Goal: Transaction & Acquisition: Subscribe to service/newsletter

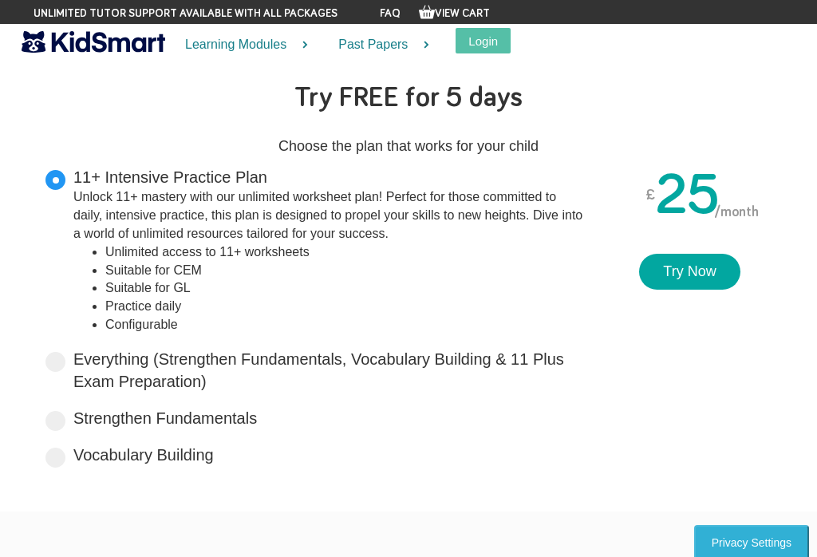
click at [671, 279] on link "Try Now" at bounding box center [689, 272] width 100 height 37
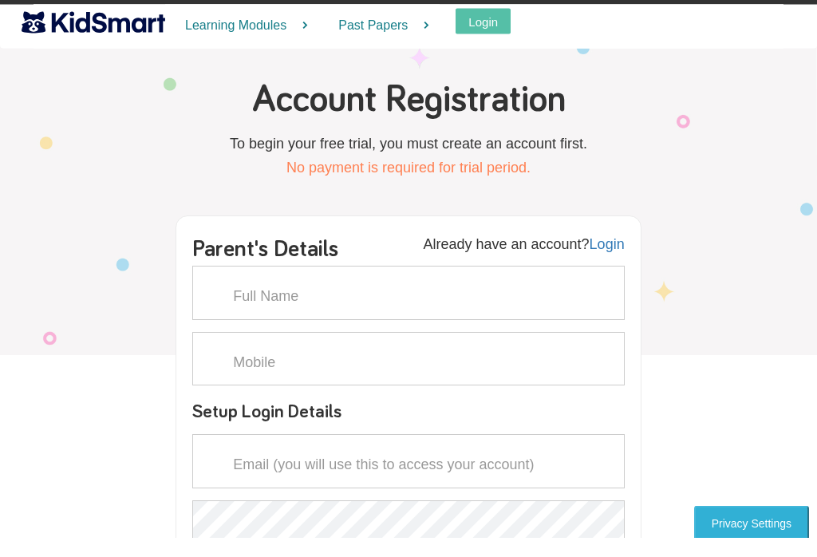
scroll to position [23, 0]
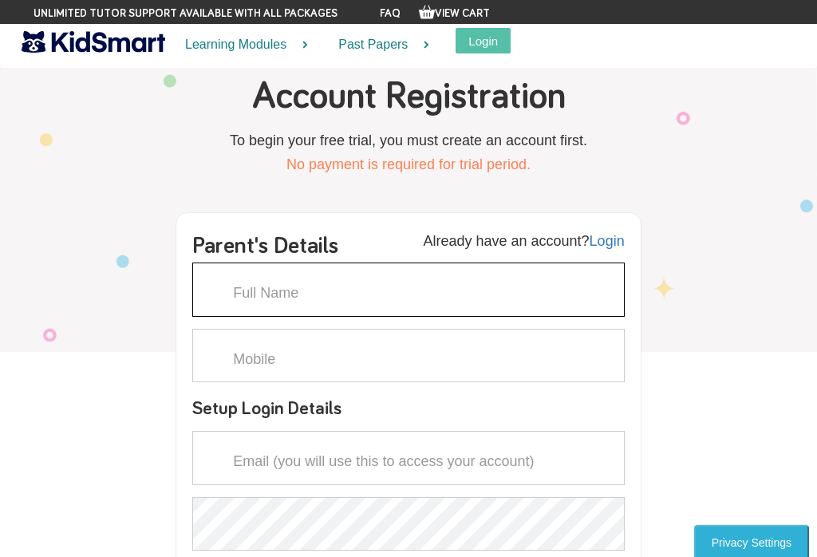
click at [239, 277] on input "text" at bounding box center [407, 289] width 431 height 54
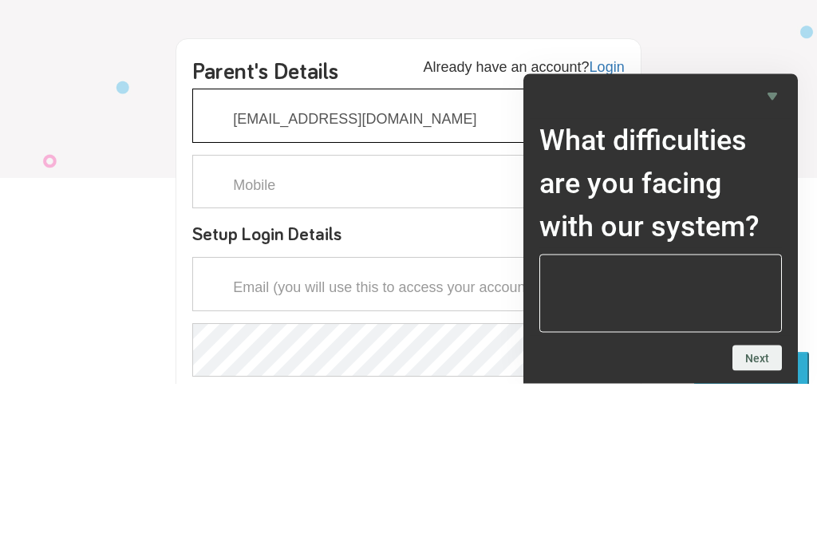
type input "[EMAIL_ADDRESS][DOMAIN_NAME]"
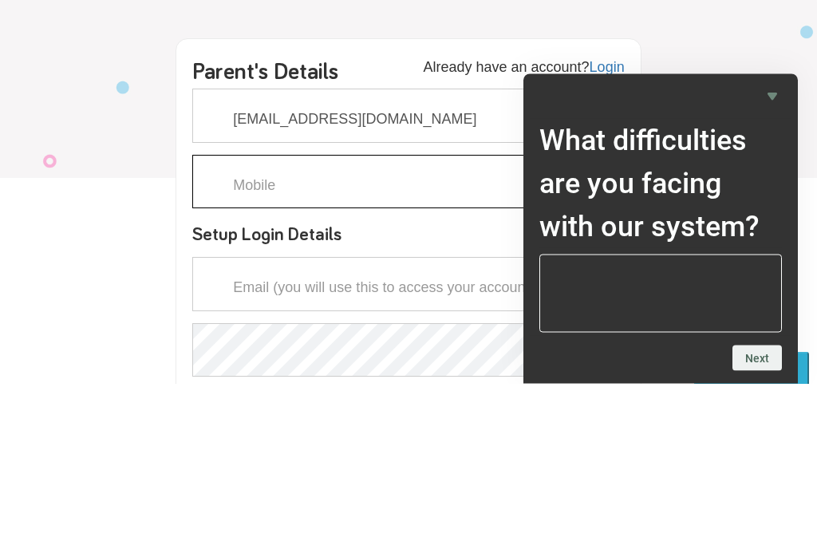
click at [223, 329] on input "text" at bounding box center [407, 356] width 431 height 54
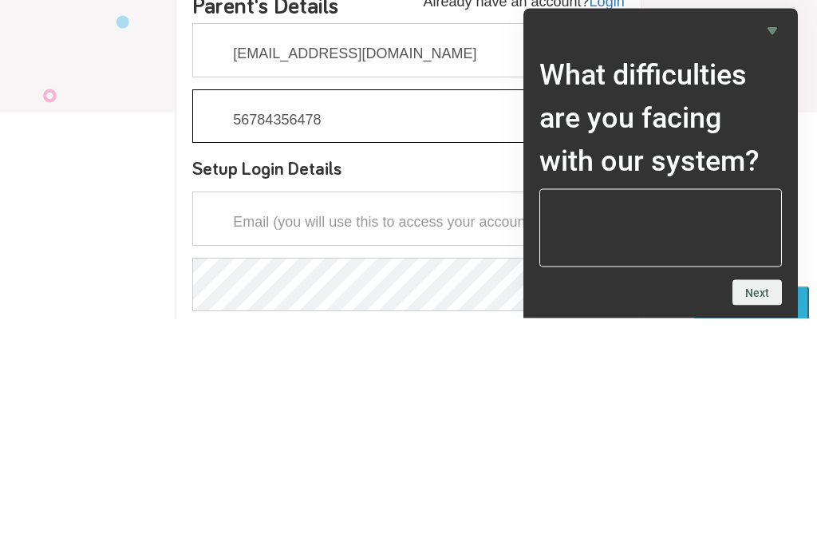
type input "56784356478"
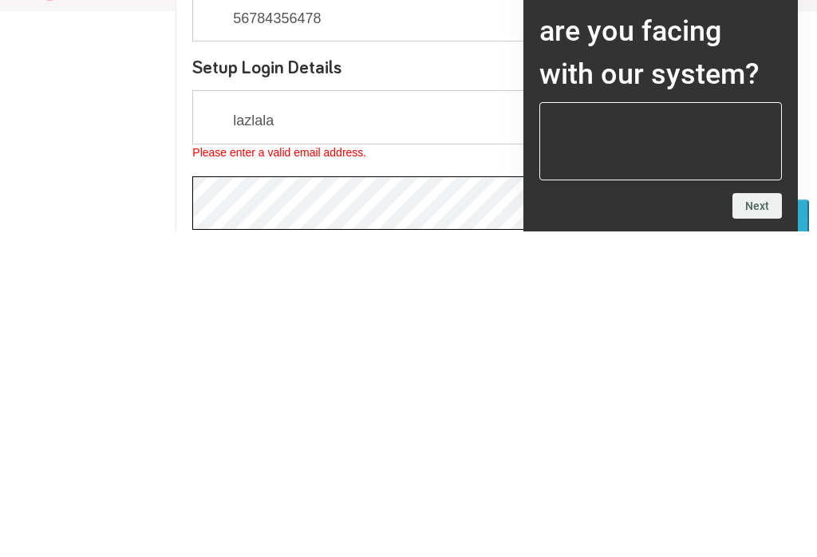
scroll to position [124, 0]
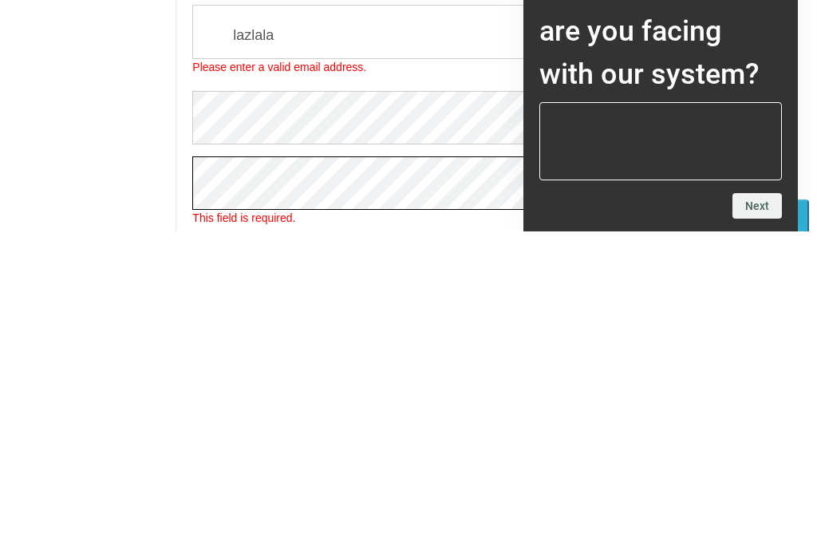
scroll to position [189, 0]
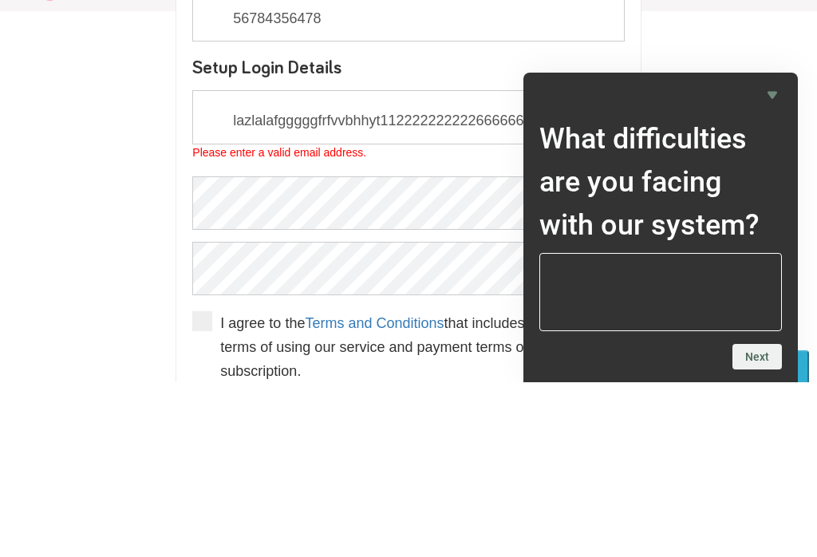
scroll to position [364, 0]
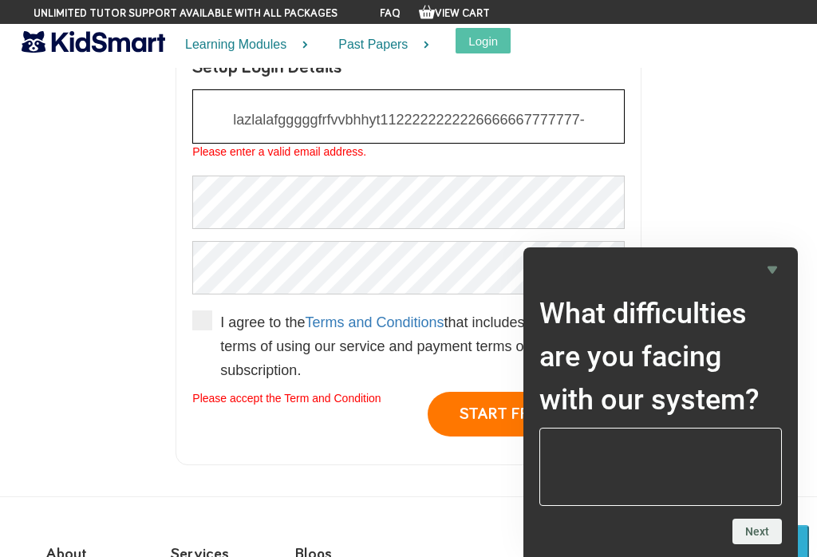
type input "lazlalafgggggfrfvvbhhyt1122222222226666667777777-"
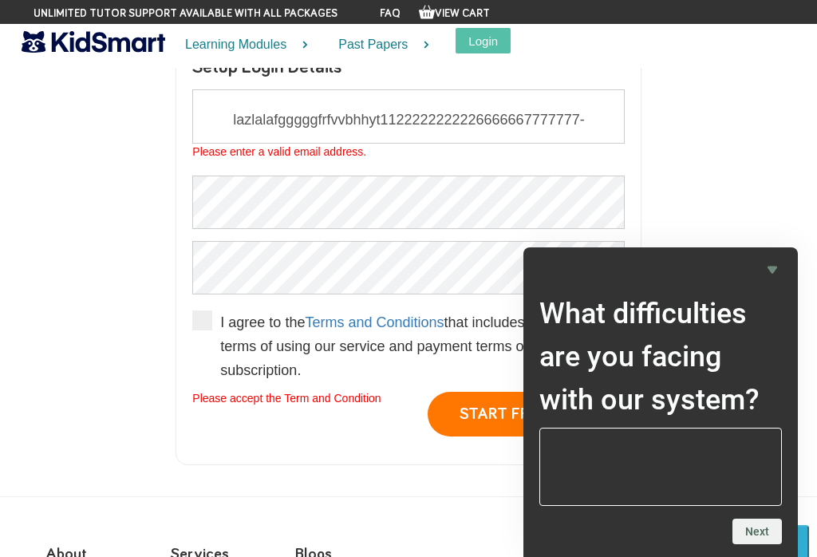
click at [89, 334] on div "Creating new account ... Already have an account? Login Parent's Details Ayesha…" at bounding box center [408, 173] width 734 height 605
click at [205, 318] on span at bounding box center [202, 320] width 20 height 20
click at [220, 393] on input "I agree to the Terms and Conditions that includes the general terms of using ou…" at bounding box center [220, 393] width 0 height 0
click at [769, 268] on icon "Hide survey" at bounding box center [772, 269] width 10 height 7
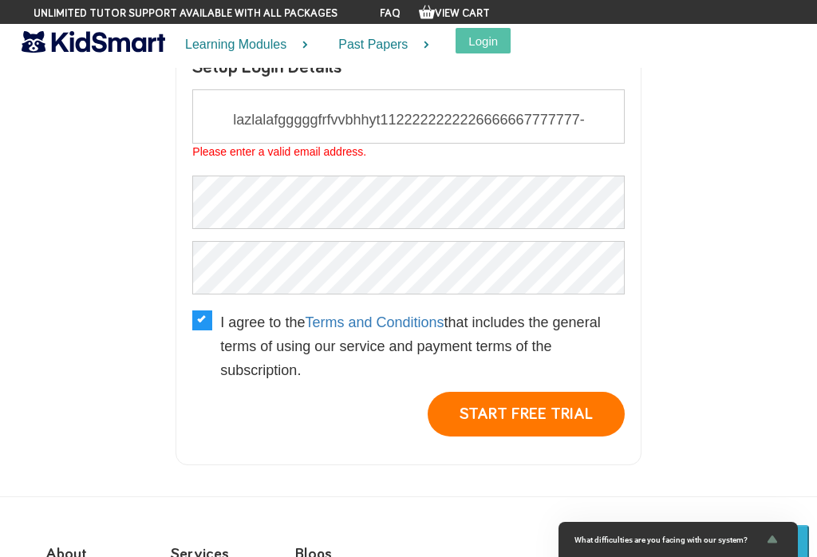
click at [566, 413] on button "START FREE TRIAL" at bounding box center [525, 414] width 197 height 45
